Goal: Transaction & Acquisition: Download file/media

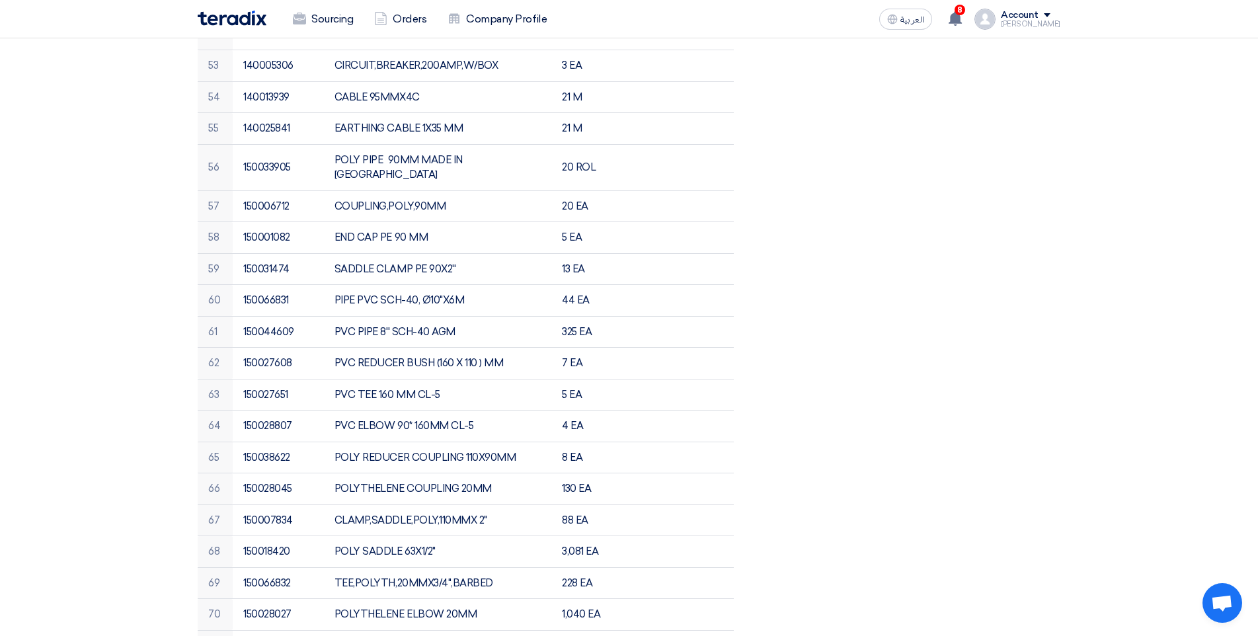
scroll to position [2223, 0]
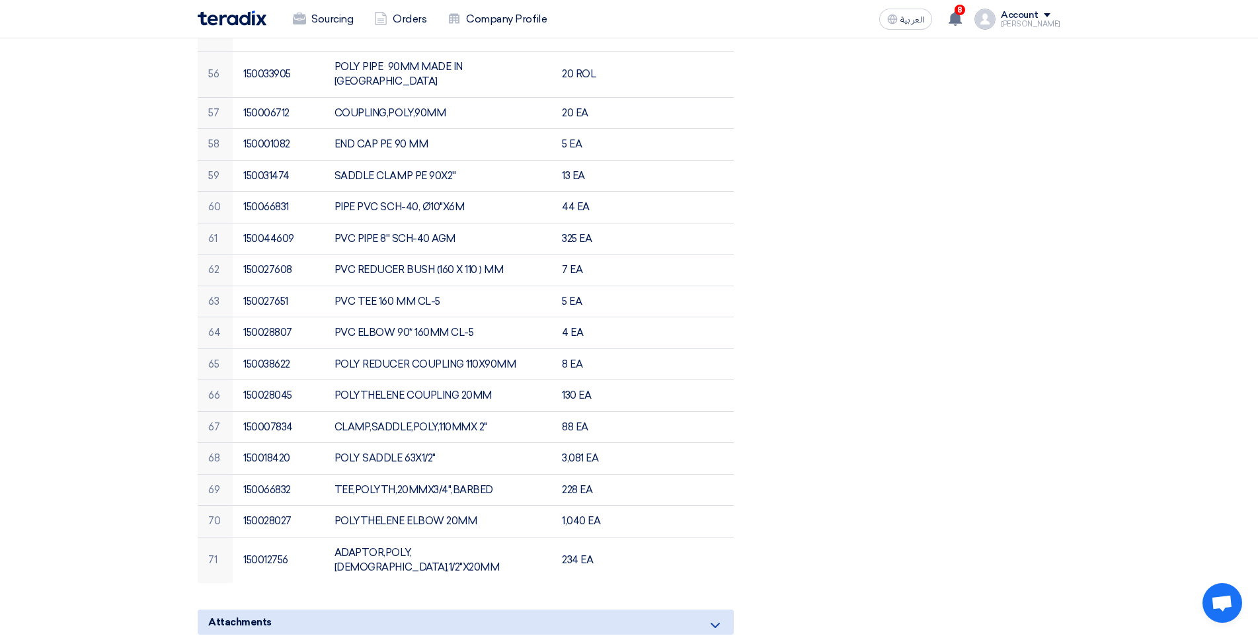
click at [248, 615] on span "Attachments" at bounding box center [239, 622] width 63 height 15
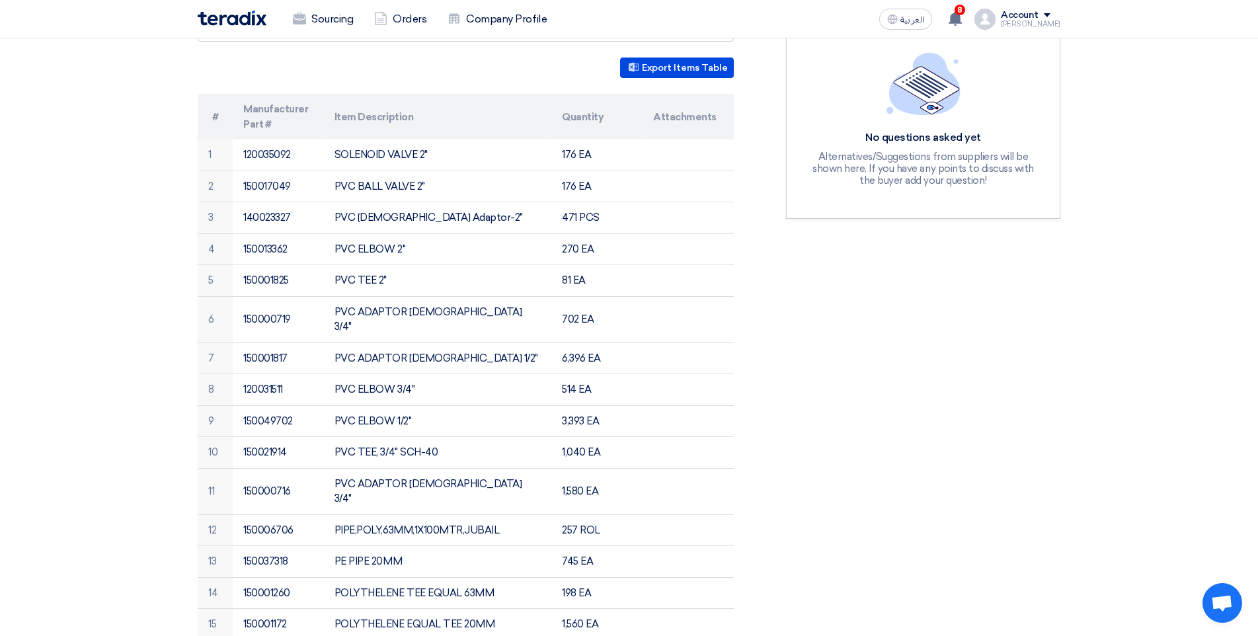
scroll to position [0, 0]
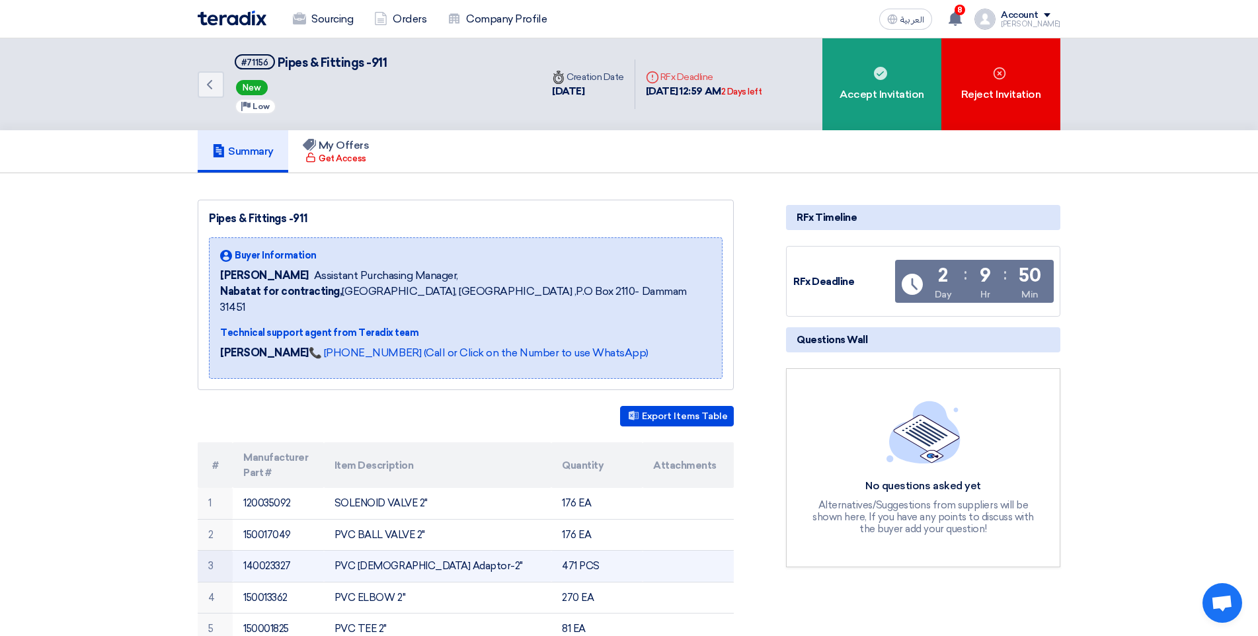
click at [715, 551] on td at bounding box center [687, 567] width 91 height 32
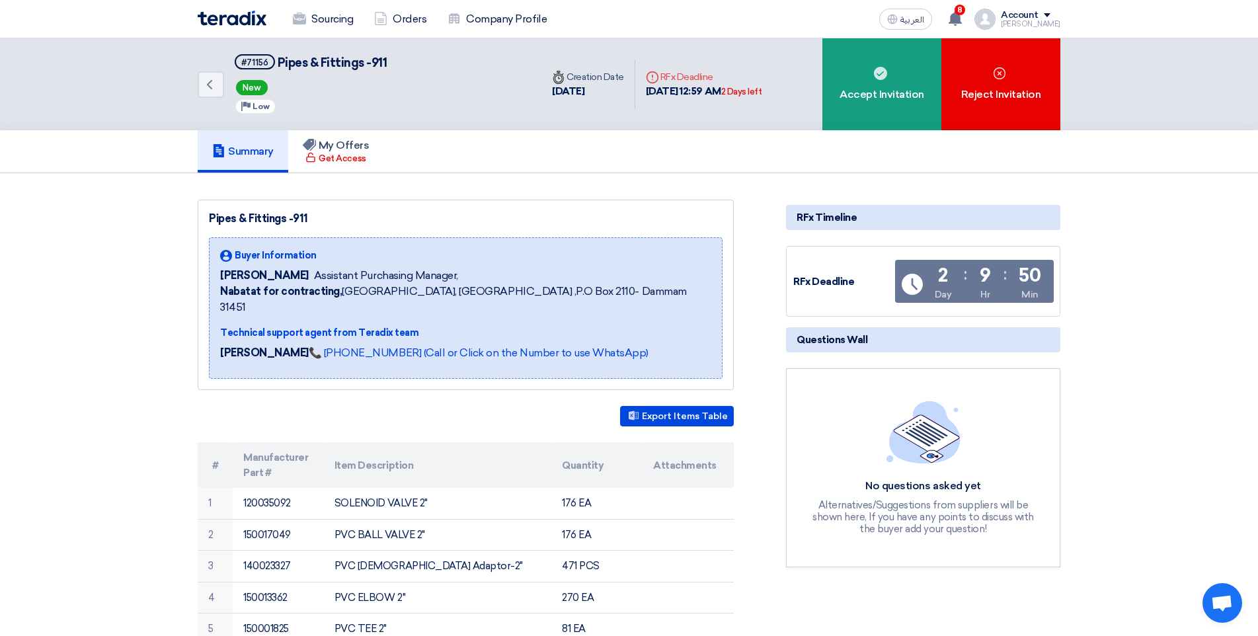
click at [681, 451] on th "Attachments" at bounding box center [687, 465] width 91 height 46
click at [681, 450] on th "Attachments" at bounding box center [687, 465] width 91 height 46
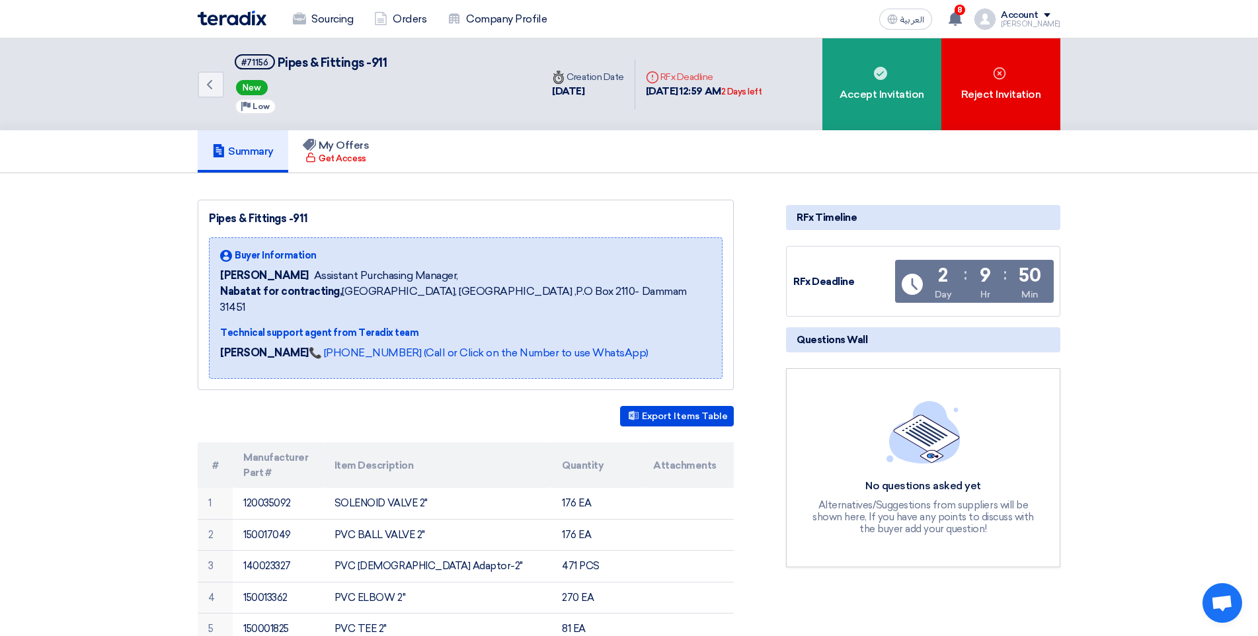
click at [681, 450] on th "Attachments" at bounding box center [687, 465] width 91 height 46
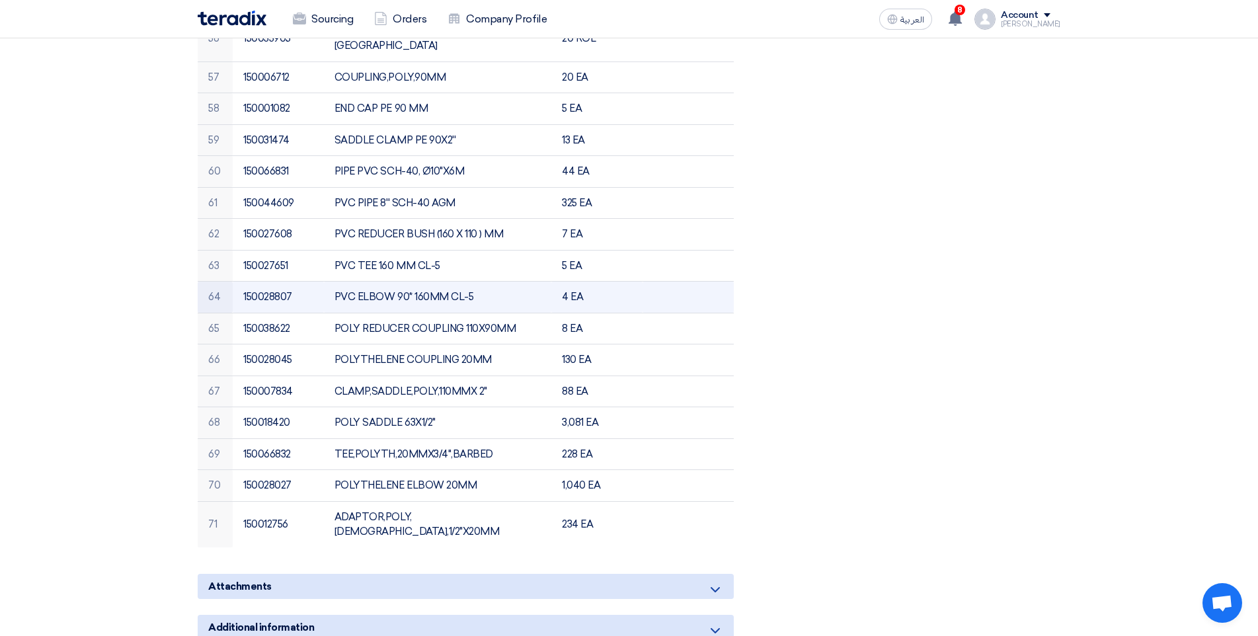
scroll to position [2247, 0]
